Goal: Task Accomplishment & Management: Use online tool/utility

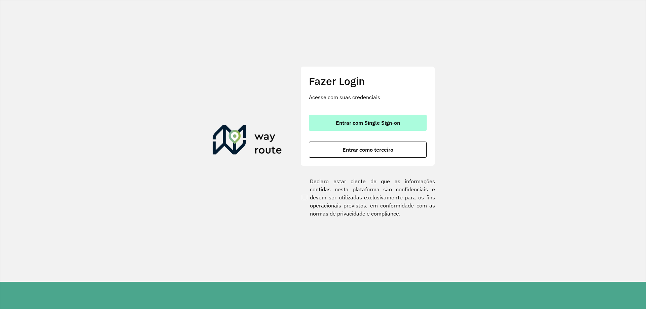
click at [399, 121] on span "Entrar com Single Sign-on" at bounding box center [368, 122] width 64 height 5
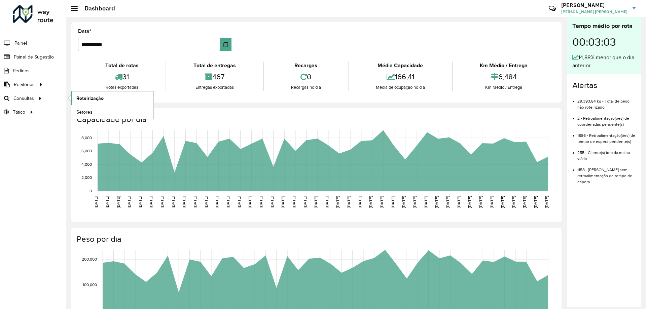
click at [80, 98] on span "Roteirização" at bounding box center [89, 98] width 27 height 7
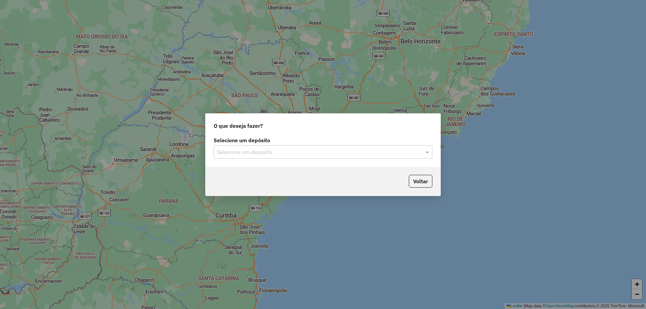
click at [255, 152] on input "text" at bounding box center [316, 152] width 198 height 8
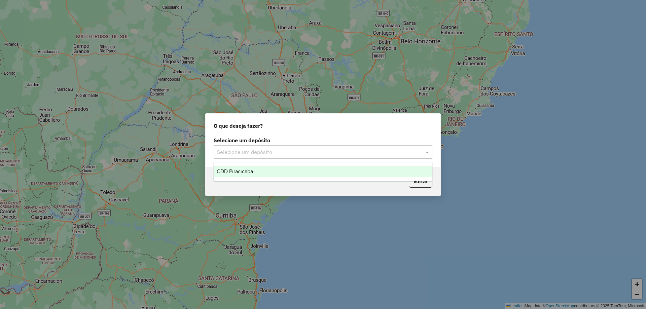
click at [257, 168] on div "CDD Piracicaba" at bounding box center [323, 171] width 218 height 11
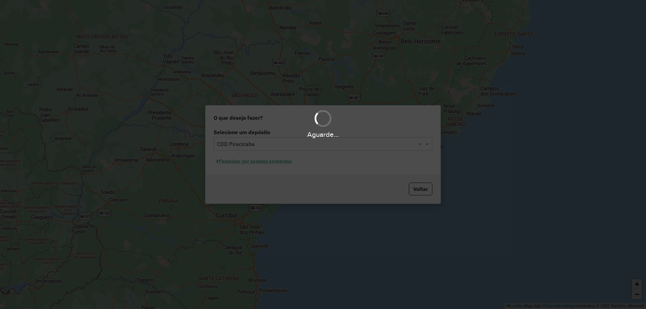
click at [274, 165] on hb-app "Aguarde... Pop-up bloqueado! Seu navegador bloqueou automáticamente a abertura …" at bounding box center [323, 154] width 646 height 309
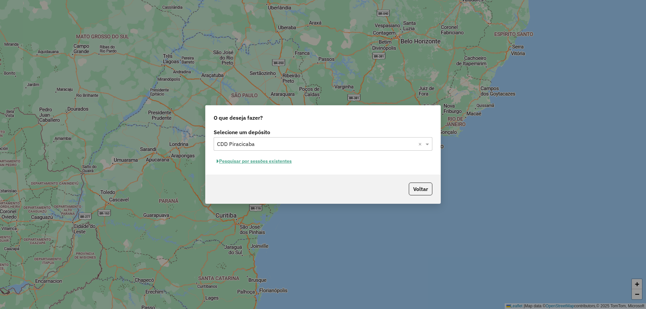
click at [274, 160] on button "Pesquisar por sessões existentes" at bounding box center [254, 161] width 81 height 10
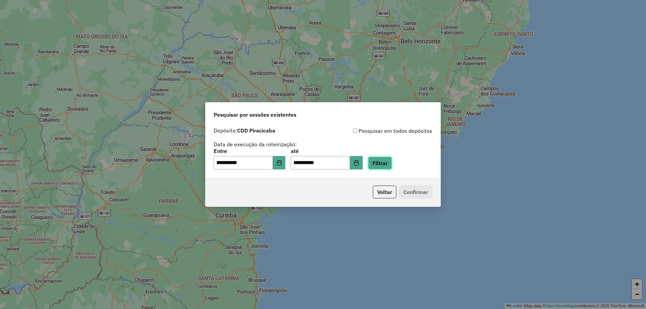
click at [392, 163] on button "Filtrar" at bounding box center [380, 163] width 24 height 13
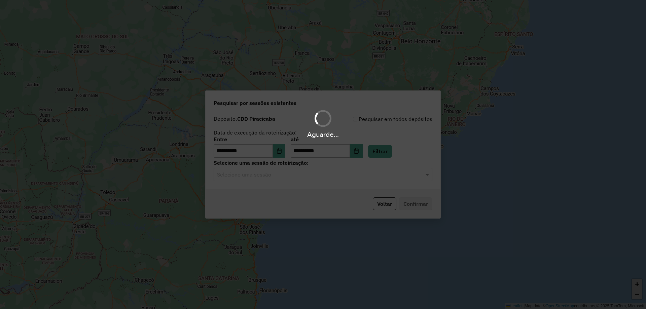
click at [269, 179] on hb-app "**********" at bounding box center [323, 154] width 646 height 309
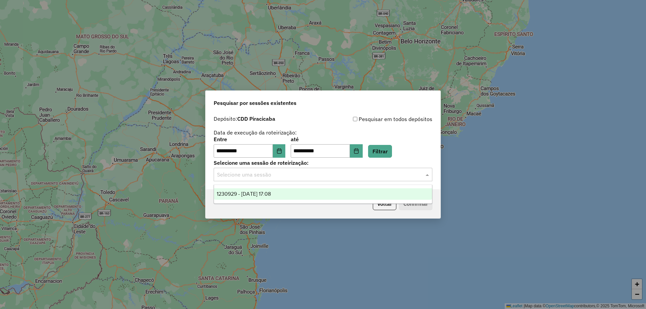
click at [249, 171] on input "text" at bounding box center [316, 175] width 198 height 8
click at [241, 198] on div "1230929 - 18/08/2025 17:08" at bounding box center [323, 193] width 218 height 11
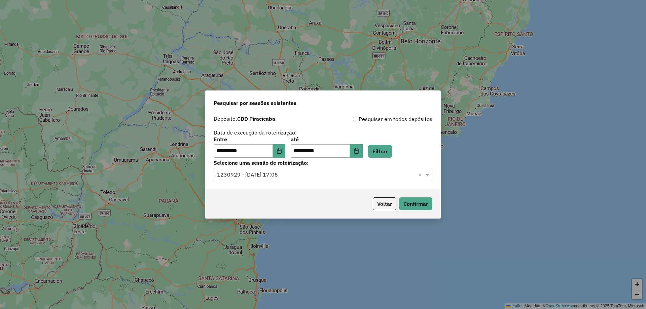
click at [435, 205] on div "Voltar Confirmar" at bounding box center [323, 203] width 235 height 29
click at [421, 204] on button "Confirmar" at bounding box center [415, 203] width 33 height 13
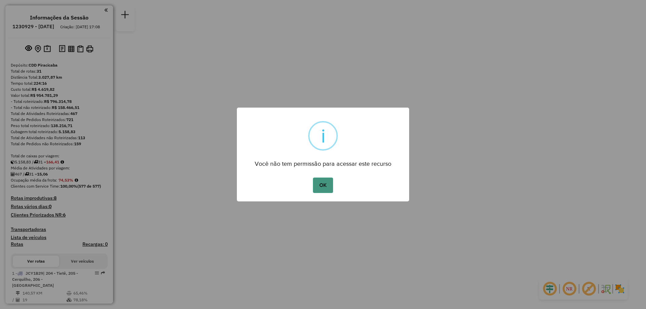
click at [324, 185] on button "OK" at bounding box center [323, 185] width 20 height 15
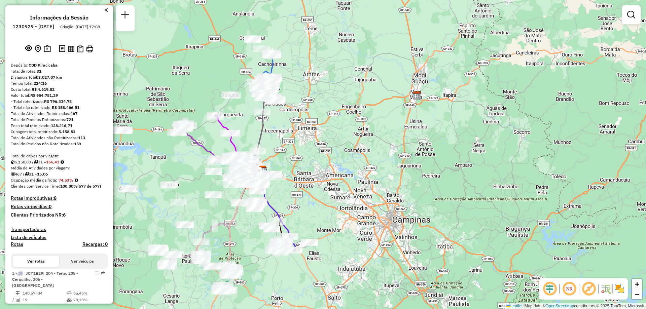
click at [568, 289] on em at bounding box center [569, 289] width 16 height 16
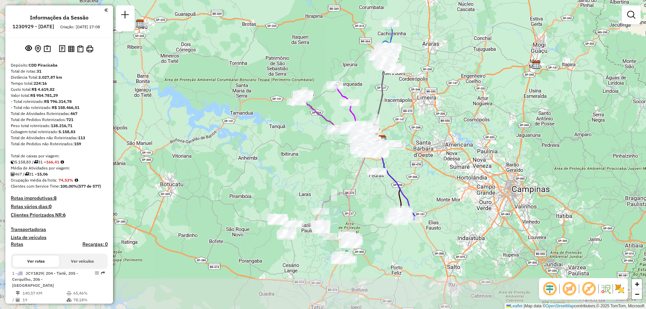
drag, startPoint x: 392, startPoint y: 192, endPoint x: 481, endPoint y: 166, distance: 92.5
click at [481, 166] on div "Janela de atendimento Grade de atendimento Capacidade Transportadoras Veículos …" at bounding box center [323, 154] width 646 height 309
